Goal: Leave review/rating: Share an evaluation or opinion about a product, service, or content

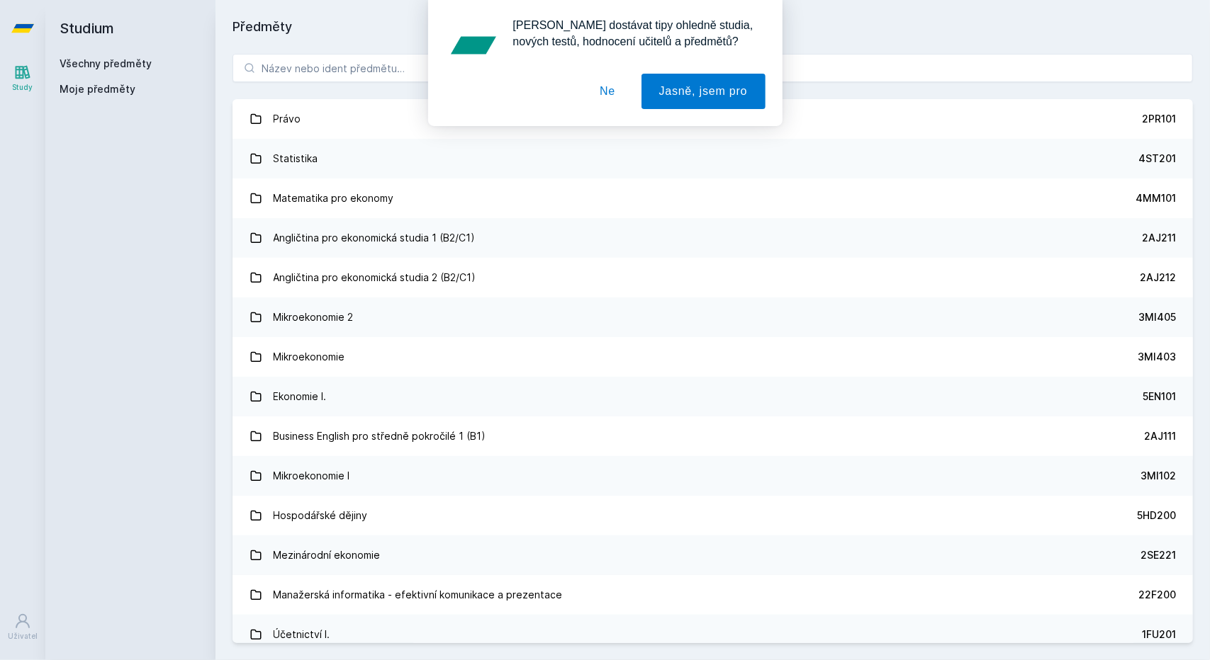
click at [605, 94] on button "Ne" at bounding box center [607, 91] width 51 height 35
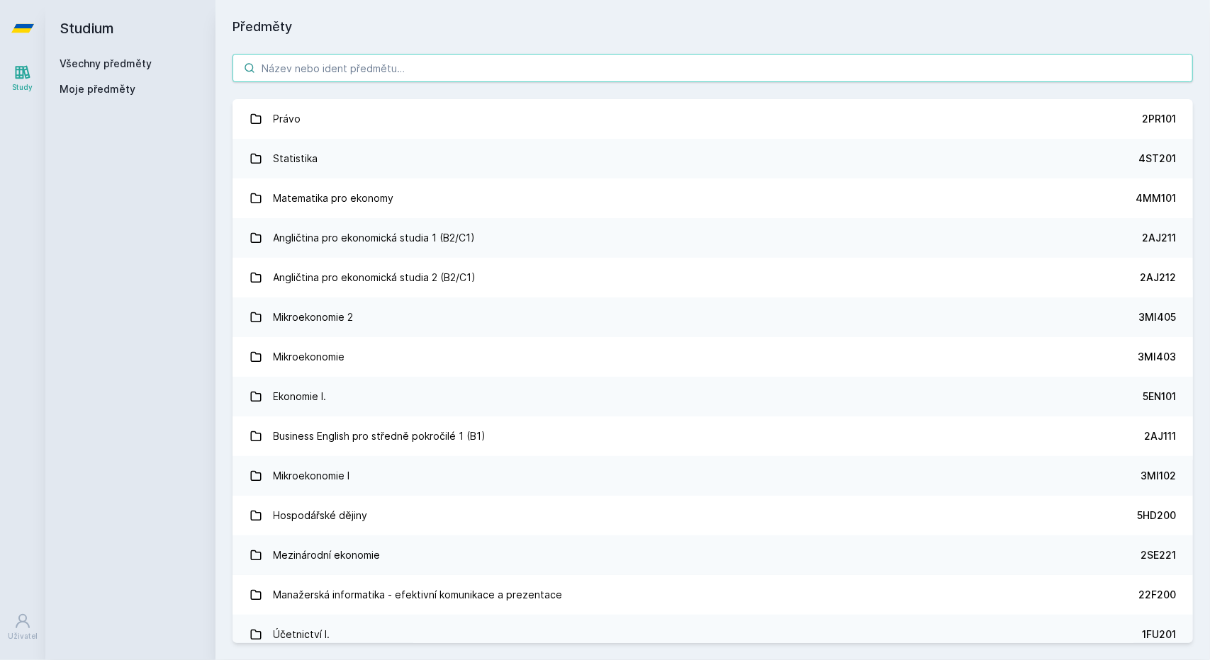
click at [405, 62] on input "search" at bounding box center [712, 68] width 960 height 28
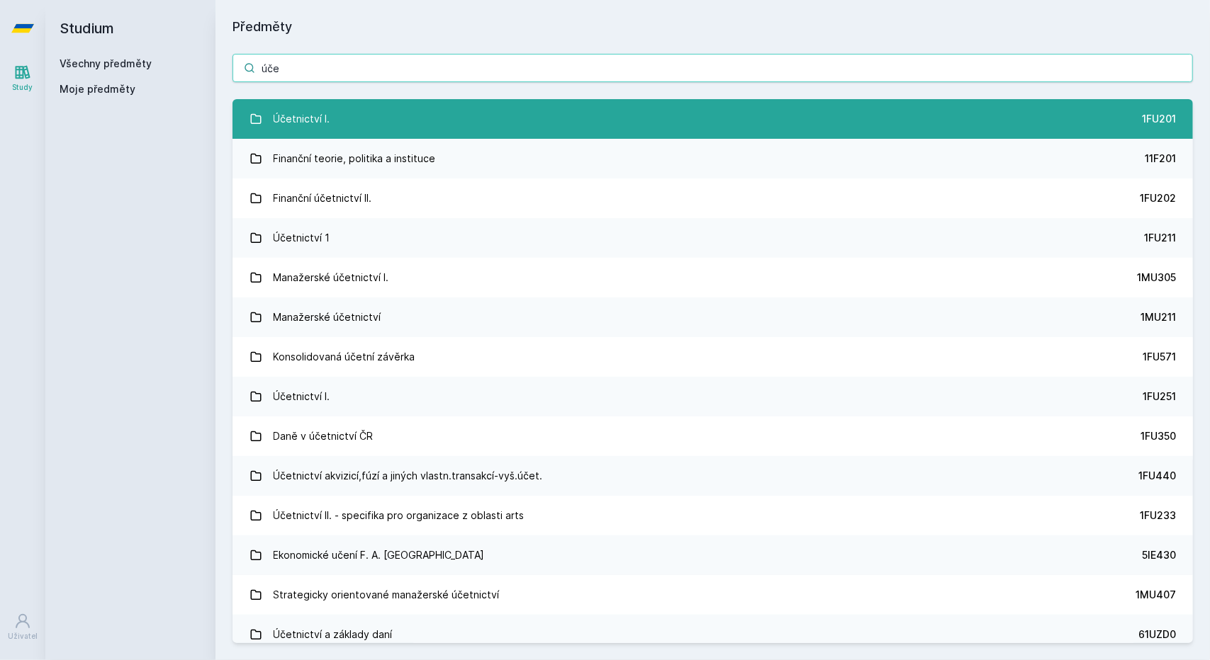
type input "úče"
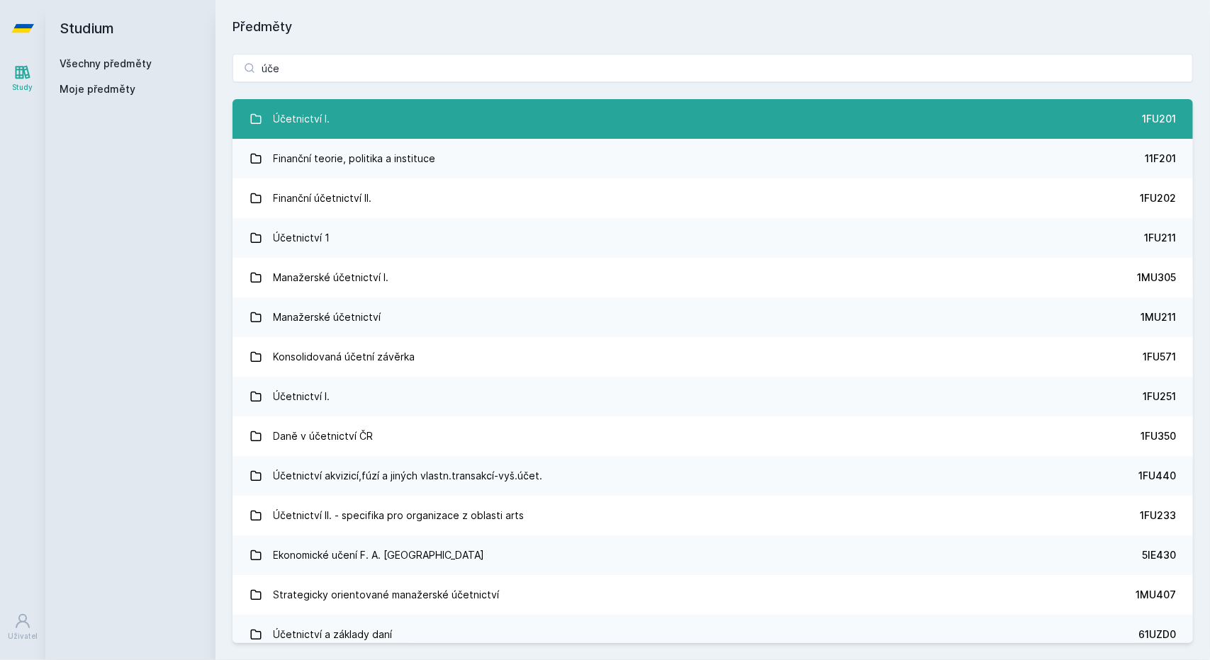
click at [383, 118] on link "Účetnictví I. 1FU201" at bounding box center [712, 119] width 960 height 40
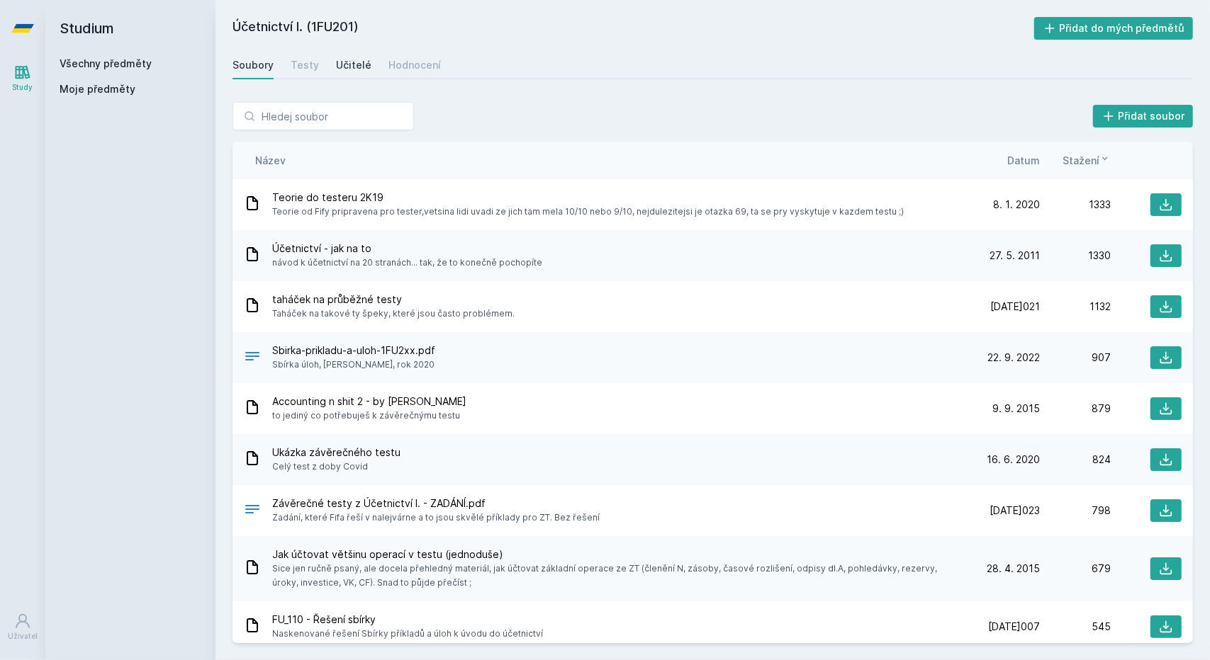
click at [347, 67] on div "Učitelé" at bounding box center [353, 65] width 35 height 14
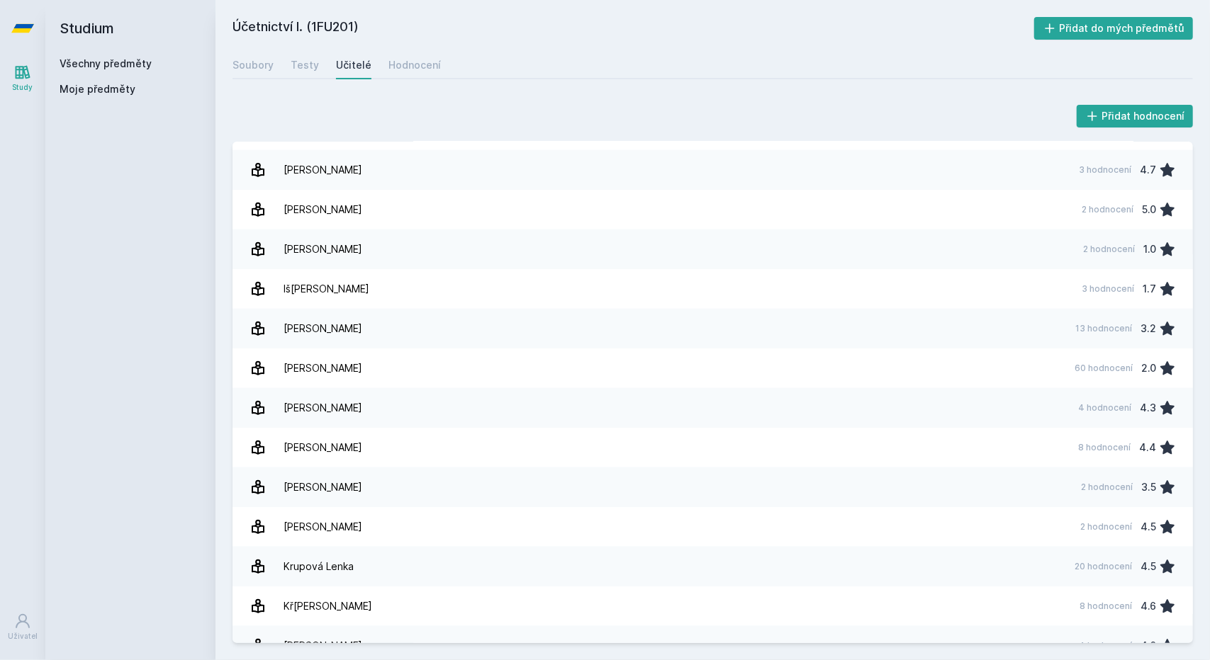
scroll to position [438, 0]
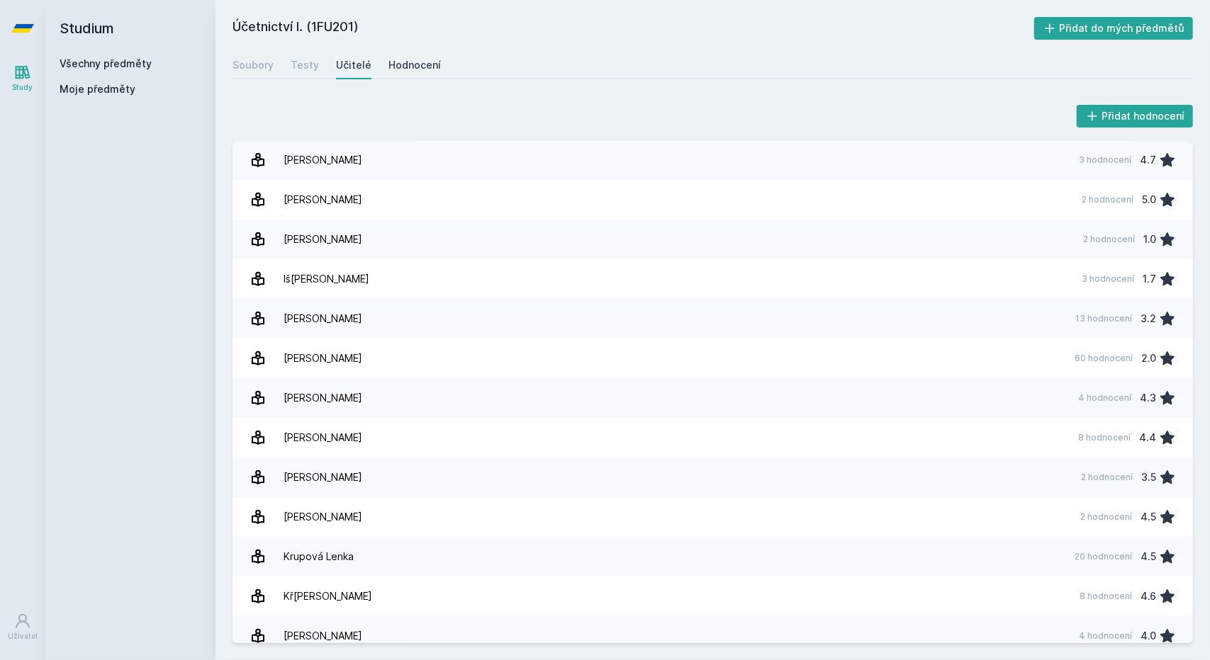
click at [398, 69] on div "Hodnocení" at bounding box center [414, 65] width 52 height 14
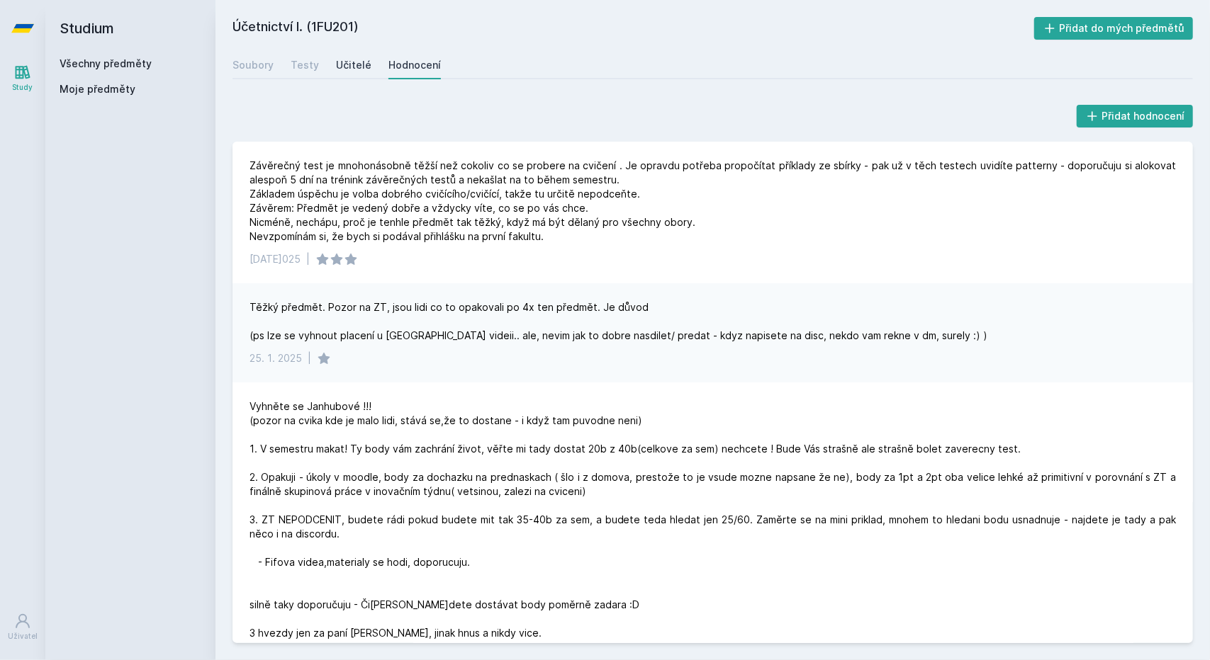
click at [359, 62] on div "Učitelé" at bounding box center [353, 65] width 35 height 14
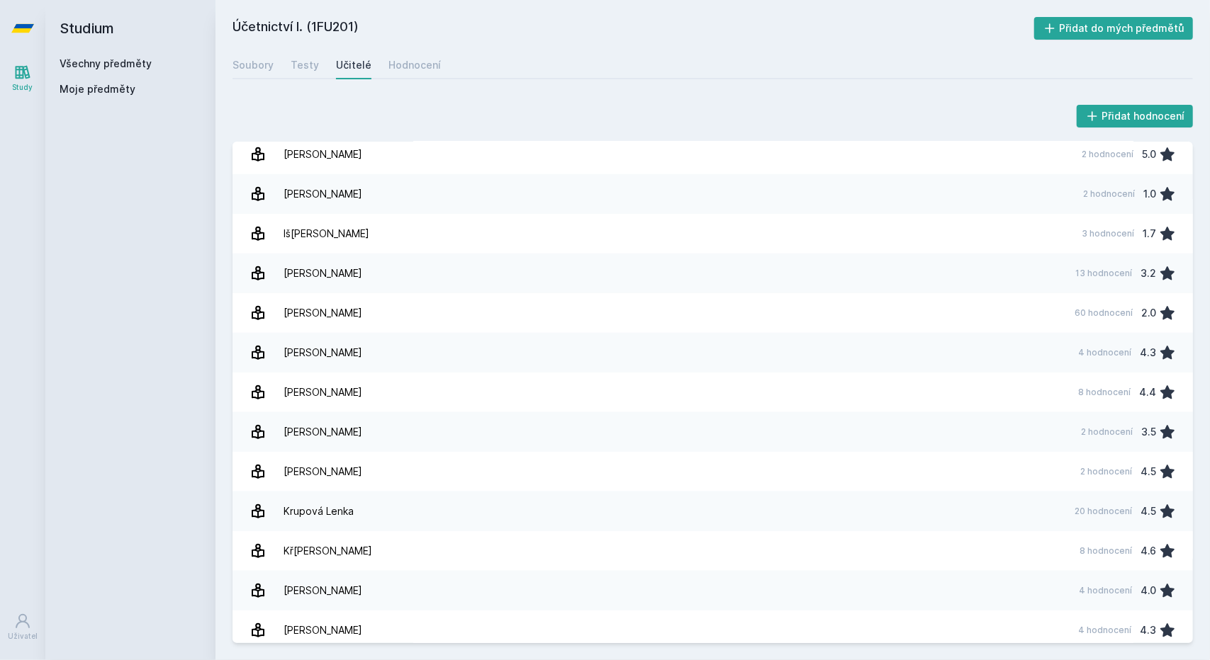
scroll to position [483, 0]
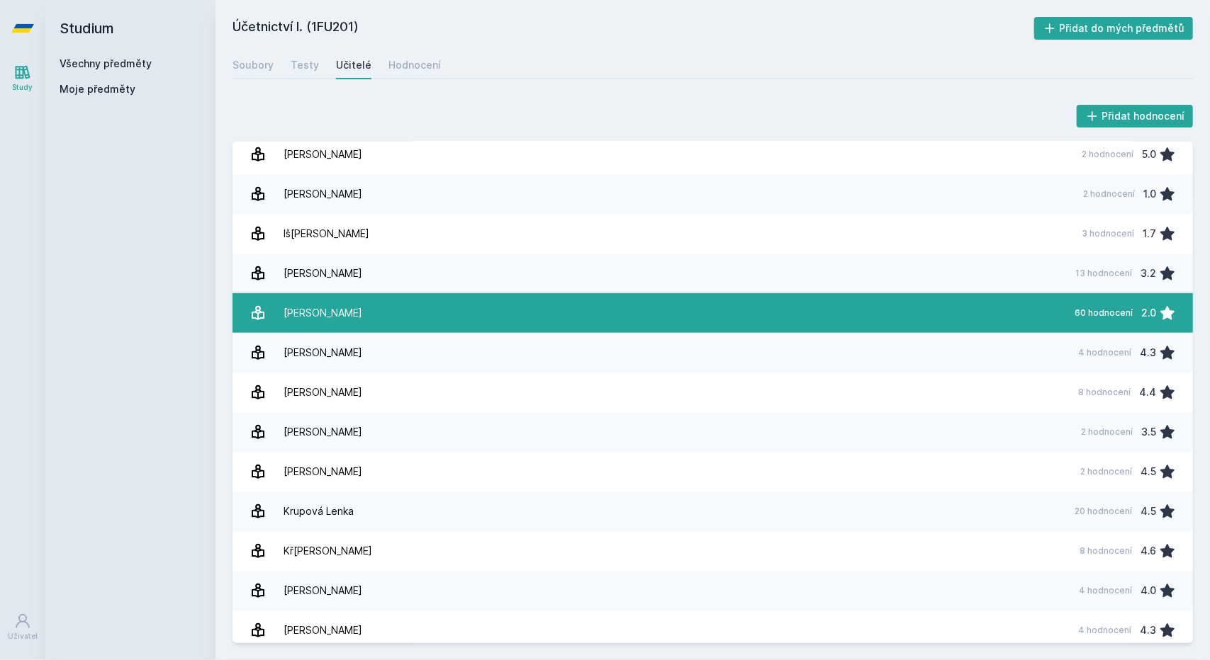
click at [334, 310] on div "[PERSON_NAME]" at bounding box center [322, 313] width 79 height 28
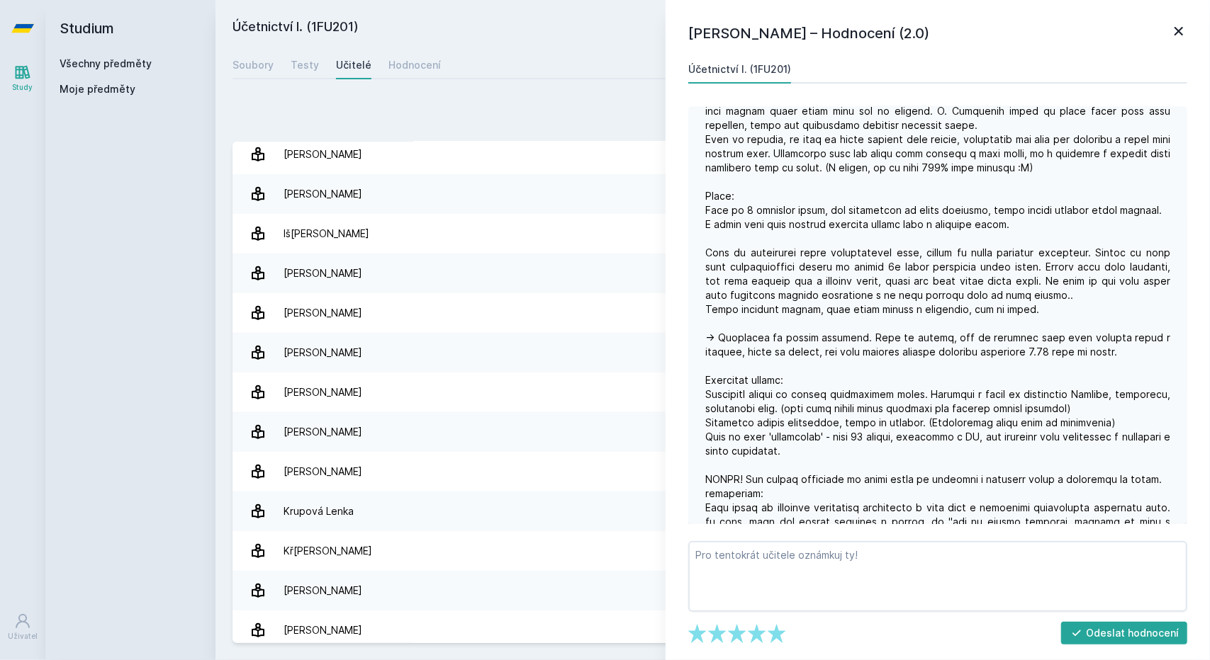
scroll to position [623, 0]
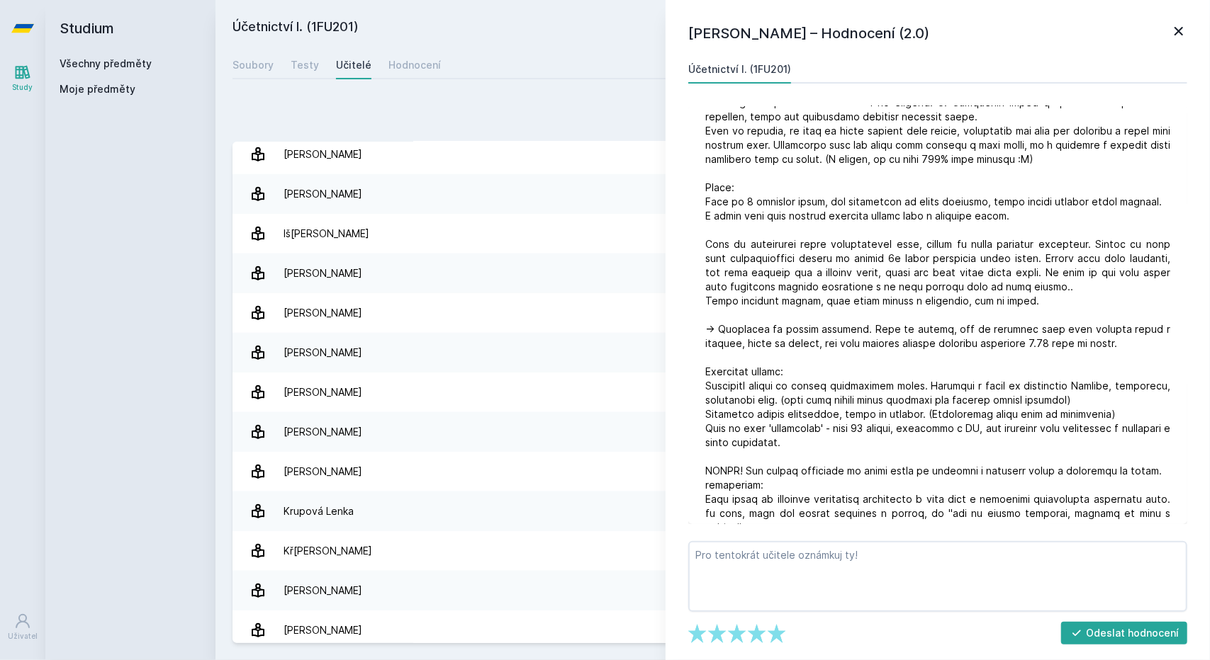
click at [609, 119] on div "Přidat hodnocení" at bounding box center [712, 116] width 960 height 28
click at [412, 67] on div "Hodnocení" at bounding box center [414, 65] width 52 height 14
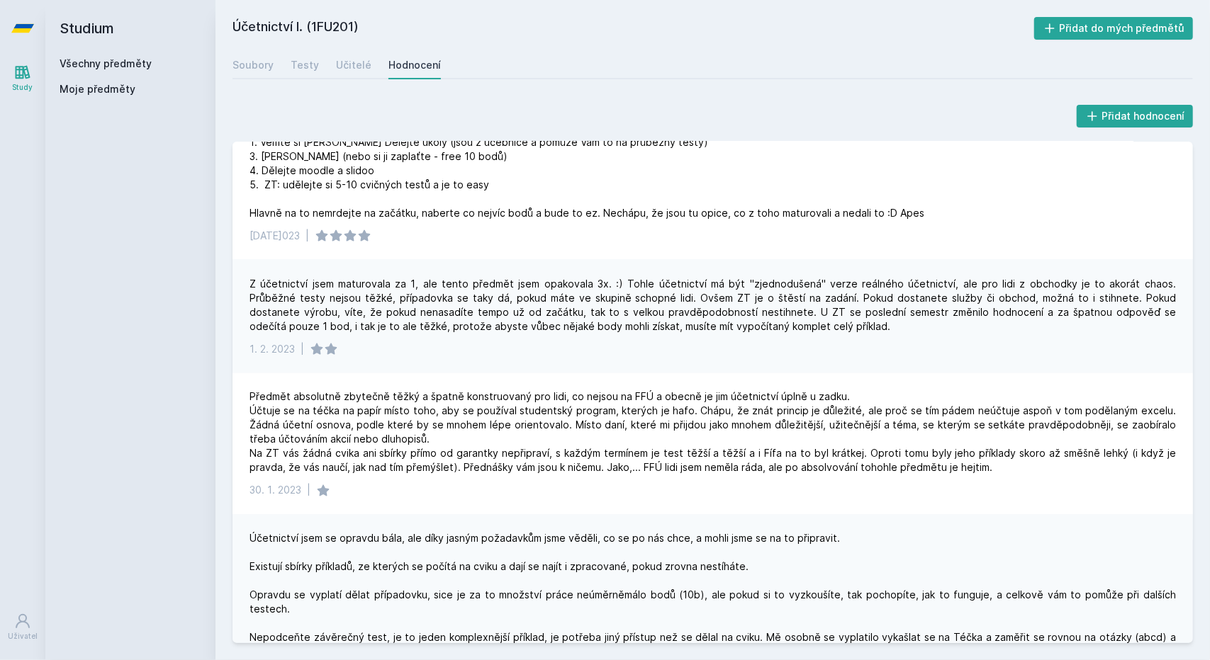
scroll to position [1583, 0]
click at [341, 73] on link "Učitelé" at bounding box center [353, 65] width 35 height 28
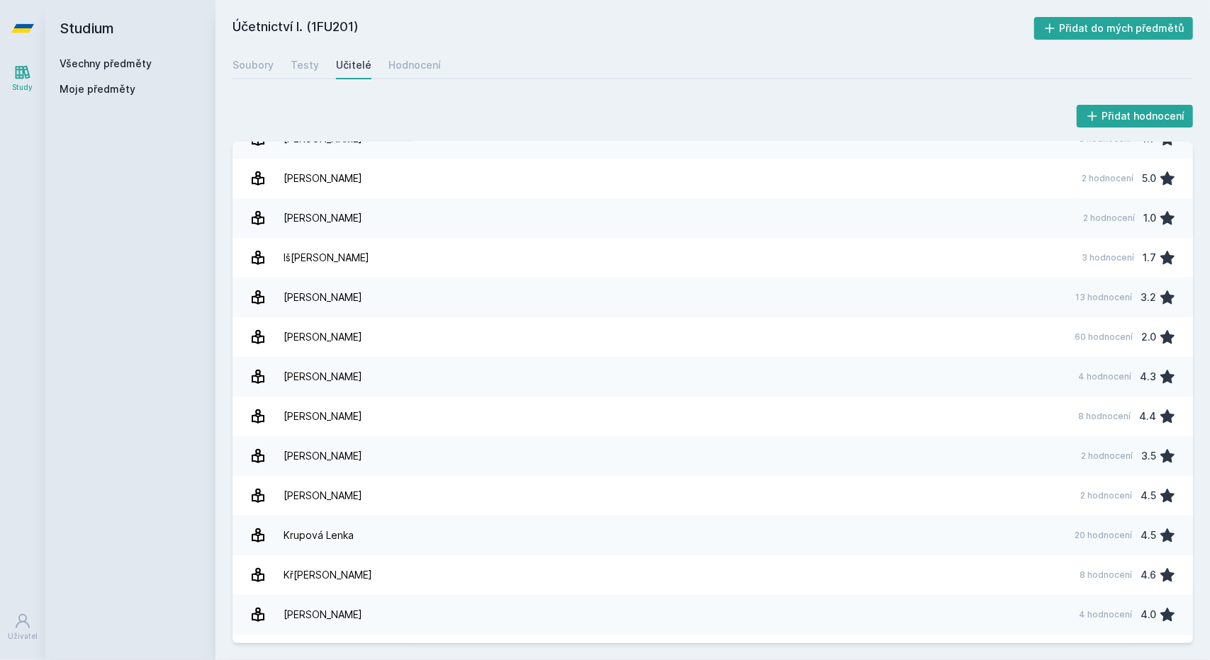
scroll to position [449, 0]
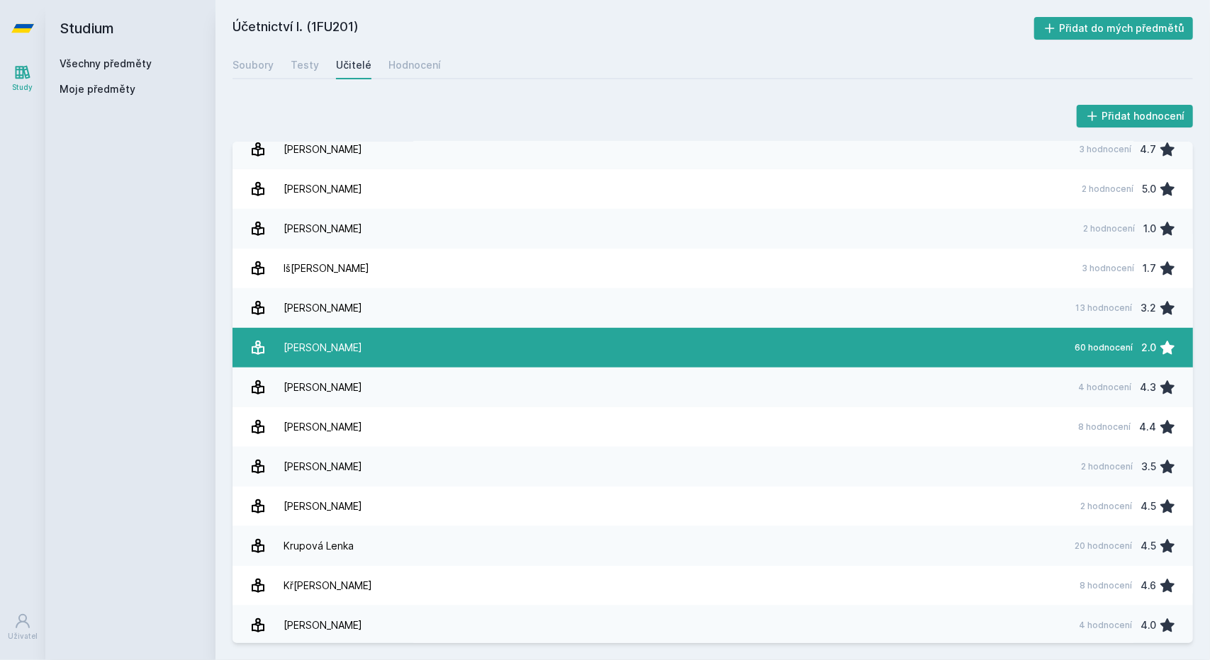
click at [514, 354] on link "Janhubová Jar[PERSON_NAME] 60 hodnocení 2.0" at bounding box center [712, 348] width 960 height 40
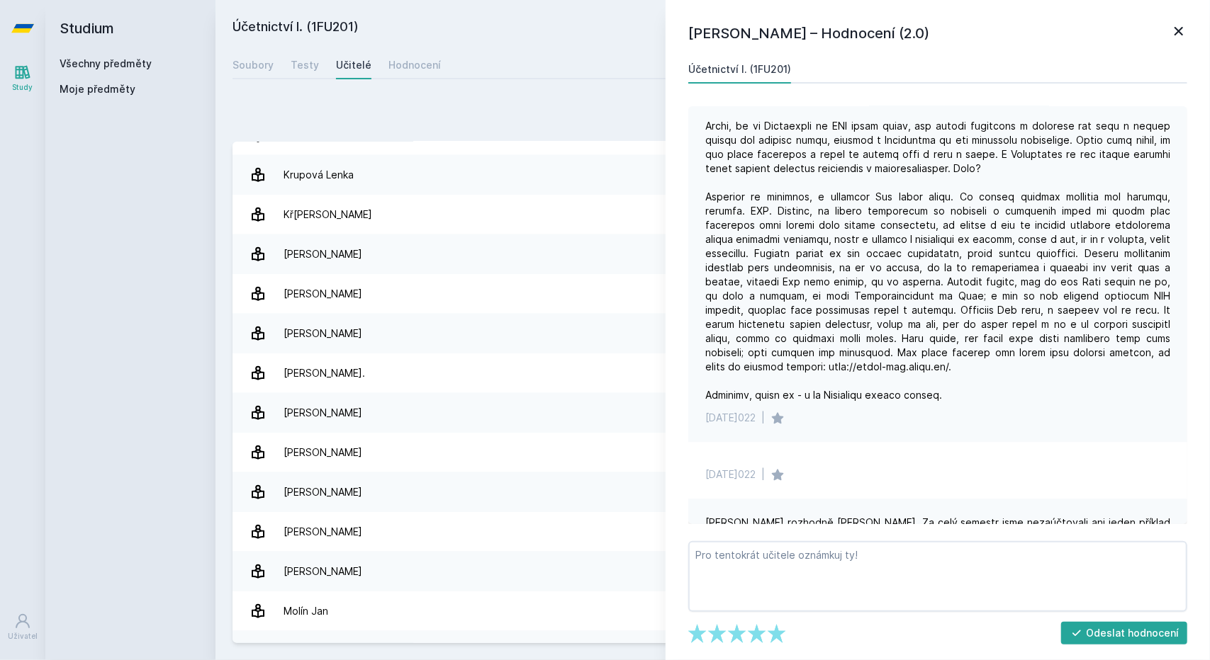
scroll to position [884, 0]
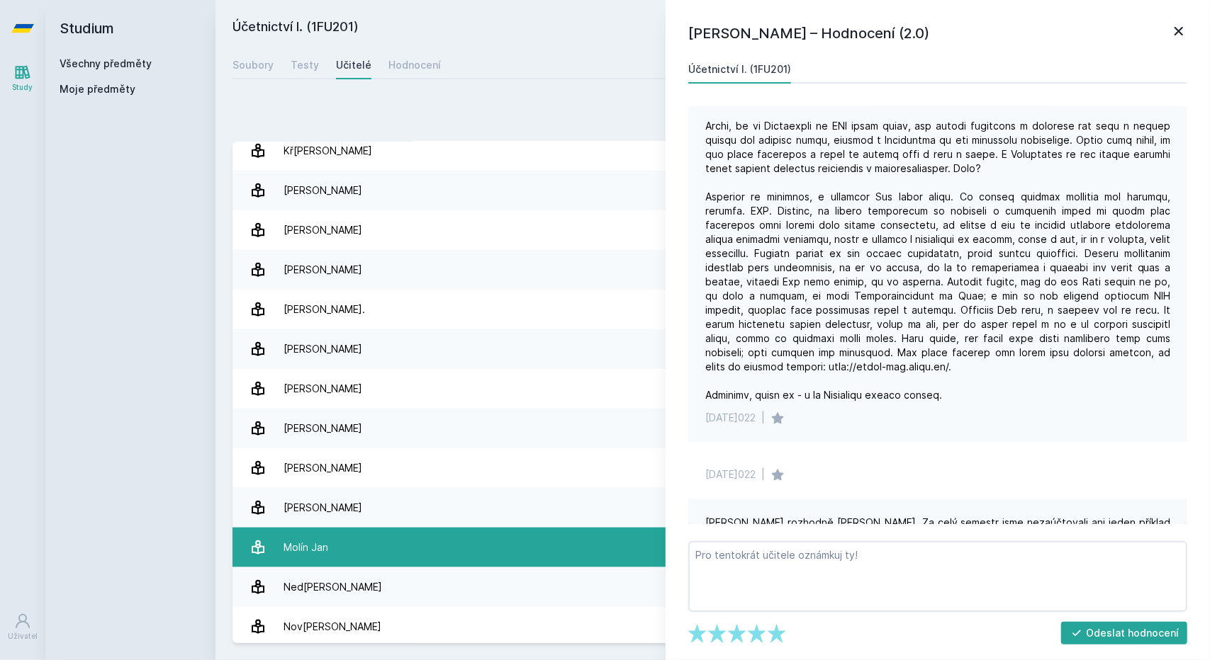
click at [325, 543] on div "Molín Jan" at bounding box center [305, 548] width 45 height 28
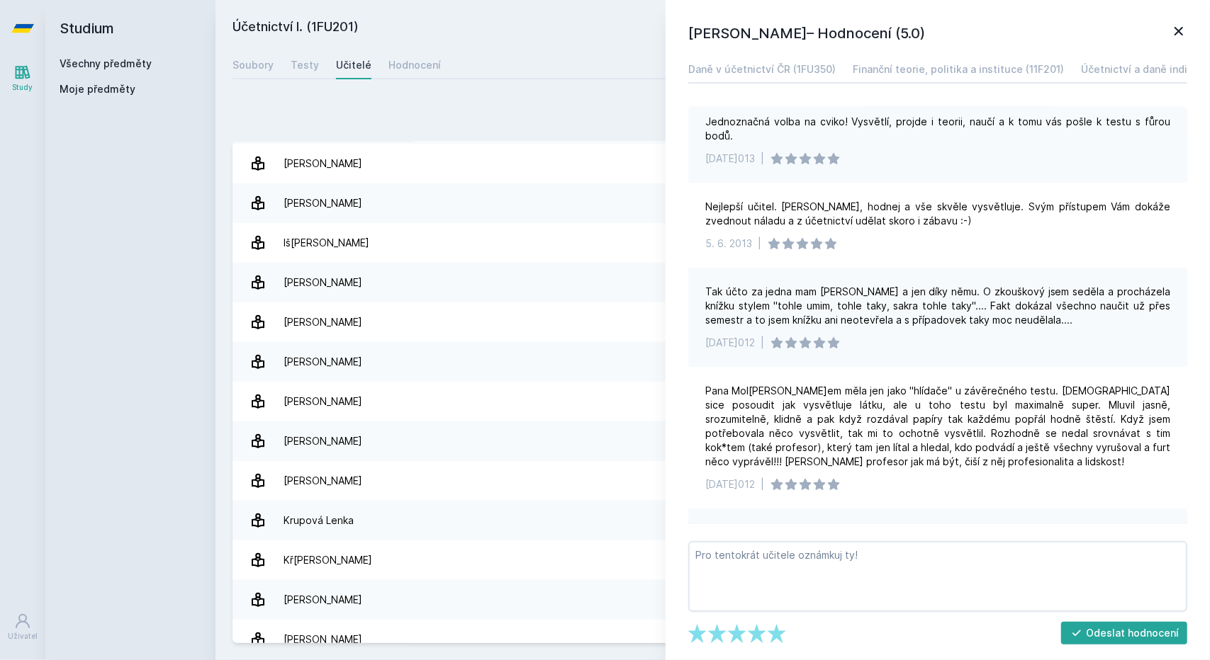
scroll to position [473, 0]
